Goal: Subscribe to service/newsletter

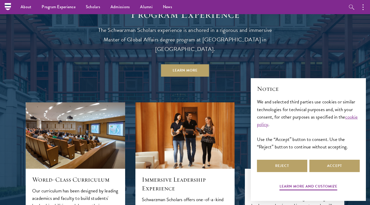
scroll to position [466, 0]
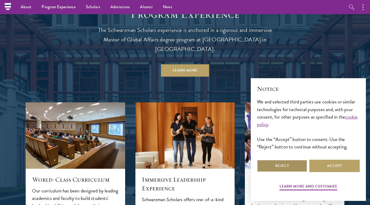
click at [274, 167] on button "Reject" at bounding box center [282, 166] width 50 height 12
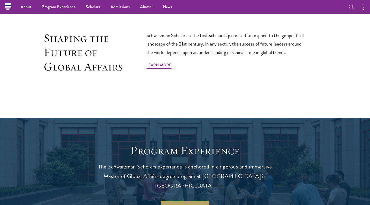
scroll to position [329, 0]
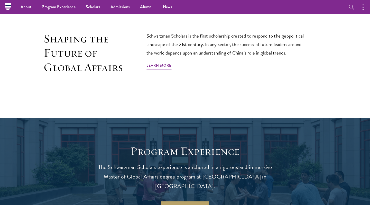
click at [202, 74] on div "Shaping the Future of Global Affairs Schwarzman Scholars is the first scholarsh…" at bounding box center [185, 65] width 293 height 66
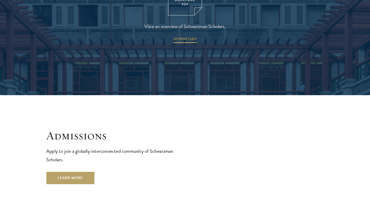
scroll to position [819, 0]
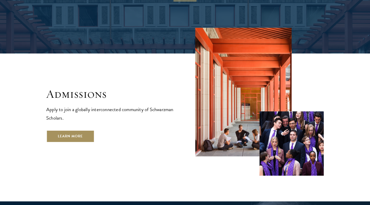
click at [74, 130] on link "Learn More" at bounding box center [70, 136] width 48 height 12
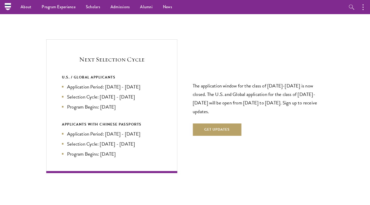
scroll to position [1076, 0]
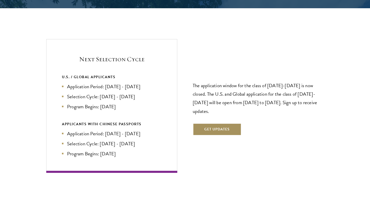
click at [219, 123] on button "Get Updates" at bounding box center [217, 129] width 49 height 12
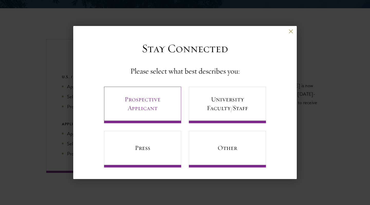
click at [156, 96] on link "Prospective Applicant" at bounding box center [142, 105] width 77 height 36
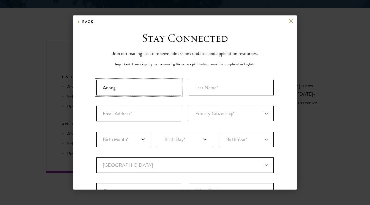
type input "Anong"
type input "[PERSON_NAME]"
type input "[EMAIL_ADDRESS][DOMAIN_NAME]"
select select "IN"
select select "11"
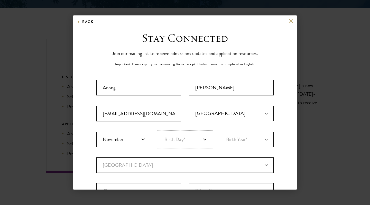
select select "12"
click at [233, 139] on select "Birth Year* [DEMOGRAPHIC_DATA] [DEMOGRAPHIC_DATA] [DEMOGRAPHIC_DATA] [DEMOGRAPH…" at bounding box center [247, 139] width 54 height 15
select select "1999"
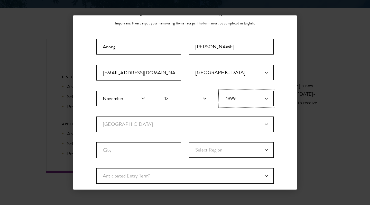
scroll to position [43, 0]
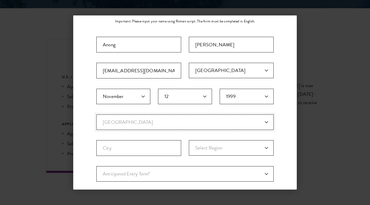
select select "UK"
select select
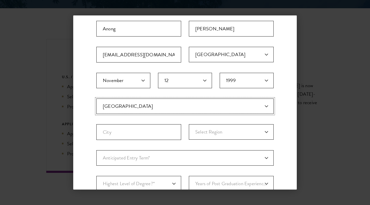
scroll to position [67, 0]
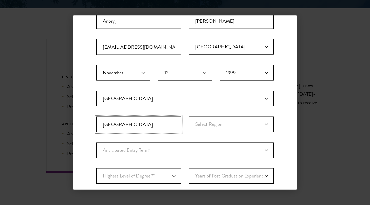
type input "[GEOGRAPHIC_DATA]"
click at [212, 123] on select "Select Region [GEOGRAPHIC_DATA] [GEOGRAPHIC_DATA] and [GEOGRAPHIC_DATA] [GEOGRA…" at bounding box center [231, 123] width 85 height 15
select select "[GEOGRAPHIC_DATA]"
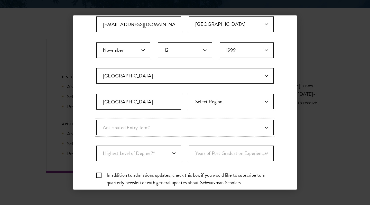
scroll to position [92, 0]
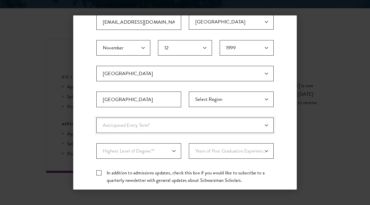
click at [148, 122] on select "Anticipated Entry Term* Just Exploring" at bounding box center [184, 124] width 177 height 15
select select "a6790467-ebe7-4045-a56a-66c1cae98076"
select select "009547fe-3364-4351-8e81-63abea734008"
select select "2"
click at [215, 151] on select "Years of Post Graduation Experience?* 1 2 3 4 5 6 7 8 9 10" at bounding box center [231, 150] width 85 height 15
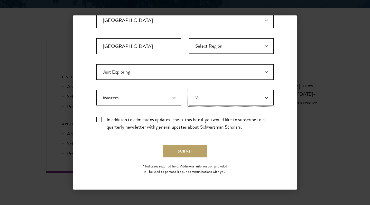
scroll to position [144, 0]
click at [130, 121] on label "In addition to admissions updates, check this box if you would like to subscrib…" at bounding box center [184, 123] width 177 height 15
click at [130, 119] on input "In addition to admissions updates, check this box if you would like to subscrib…" at bounding box center [184, 117] width 177 height 3
checkbox input "true"
click at [180, 149] on button "Submit" at bounding box center [185, 151] width 45 height 12
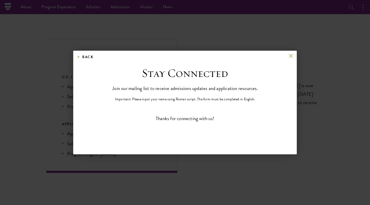
scroll to position [0, 0]
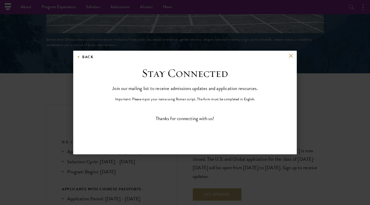
click at [291, 57] on button at bounding box center [291, 56] width 4 height 4
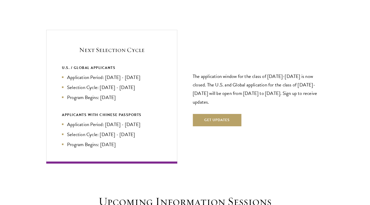
scroll to position [1083, 0]
